Goal: Information Seeking & Learning: Find specific fact

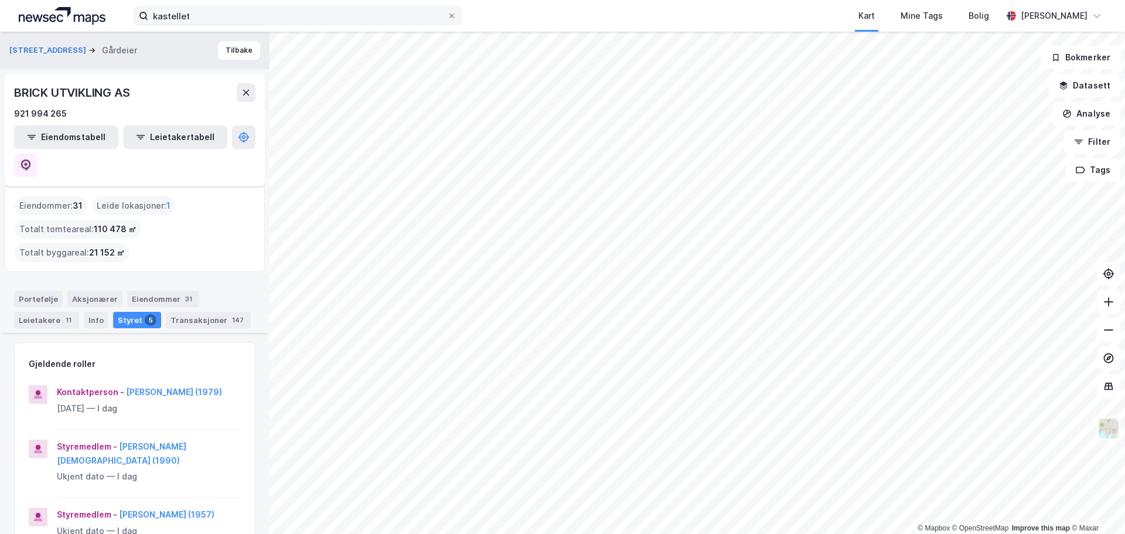
scroll to position [469, 0]
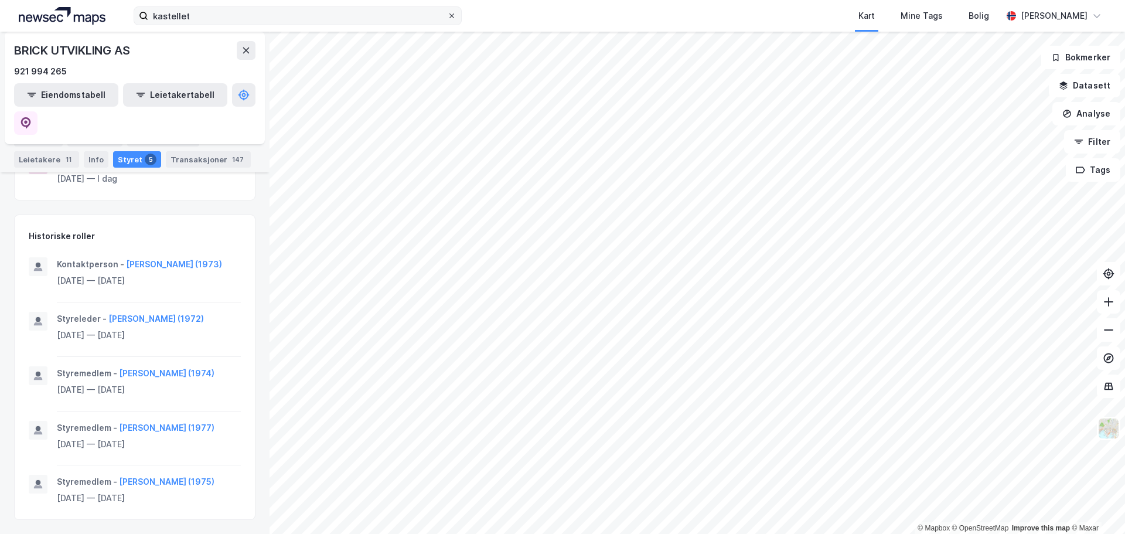
click at [452, 16] on icon at bounding box center [452, 15] width 5 height 5
click at [447, 16] on input "kastellet" at bounding box center [297, 16] width 299 height 18
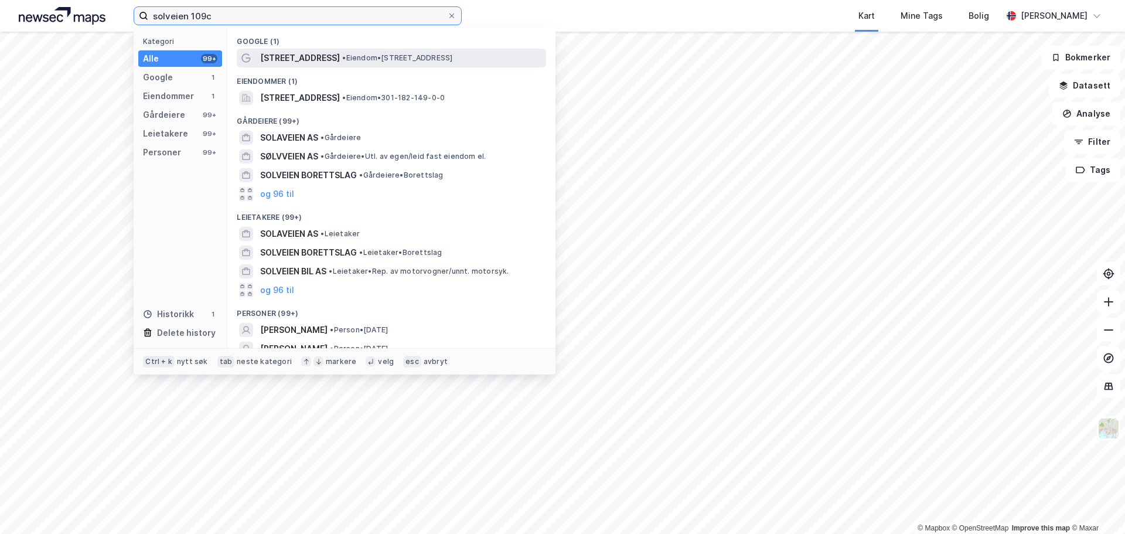
type input "solveien 109c"
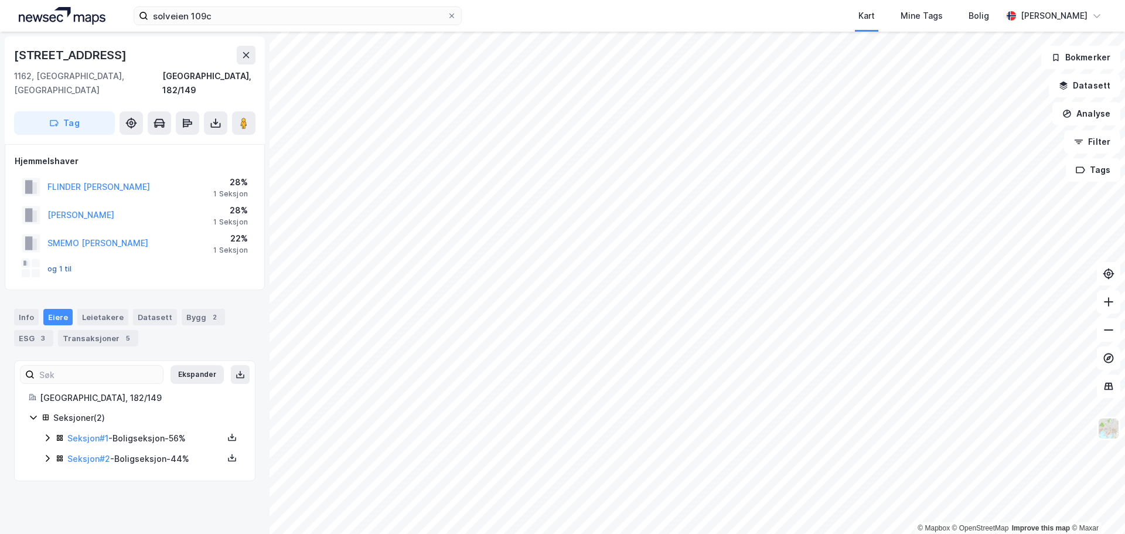
click at [0, 0] on button "og 1 til" at bounding box center [0, 0] width 0 height 0
